Goal: Find specific page/section: Find specific page/section

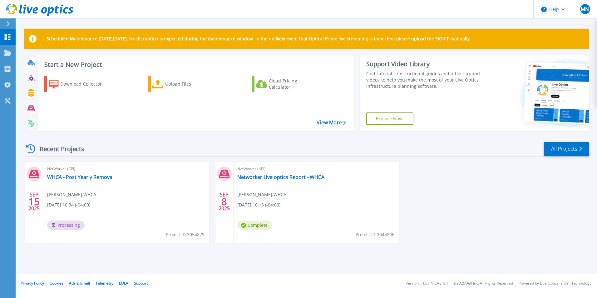
click at [90, 181] on div "NetWorker (API) WHCA - Post Yearly Removal [PERSON_NAME] , WHCA [DATE] 10:34 (-…" at bounding box center [126, 202] width 166 height 81
click at [97, 173] on div "NetWorker (API) WHCA - Post Yearly Removal [PERSON_NAME] , WHCA [DATE] 10:34 (-…" at bounding box center [126, 202] width 166 height 81
click at [96, 177] on link "WHCA - Post Yearly Removal" at bounding box center [80, 177] width 67 height 6
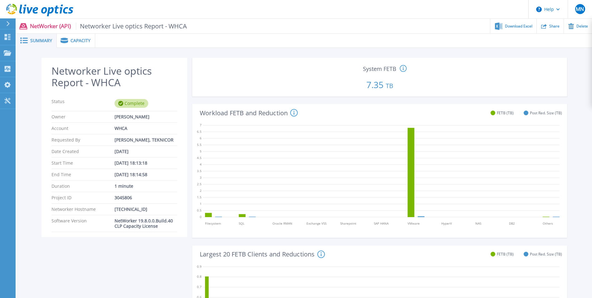
click at [72, 43] on div "Capacity" at bounding box center [76, 41] width 38 height 14
click at [72, 42] on span "Capacity" at bounding box center [81, 40] width 20 height 4
